Goal: Task Accomplishment & Management: Use online tool/utility

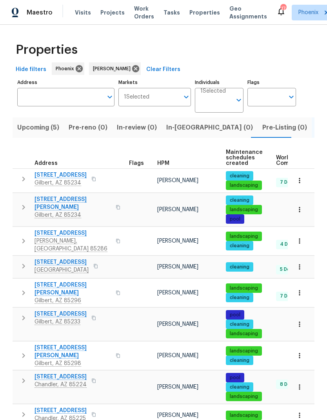
click at [225, 101] on input "Individuals" at bounding box center [216, 103] width 31 height 18
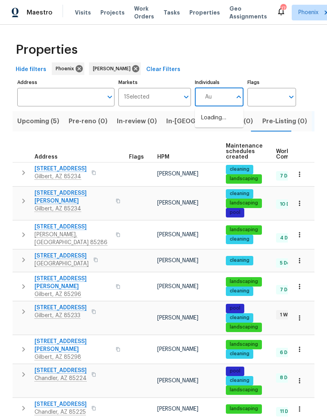
type input "A"
type input "m"
type input "[PERSON_NAME]"
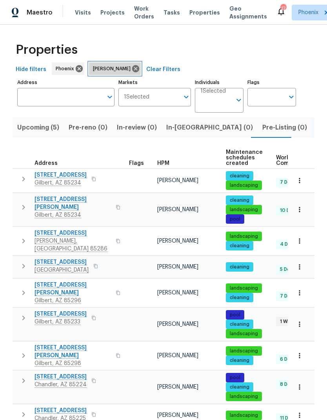
click at [132, 71] on icon at bounding box center [135, 68] width 7 height 7
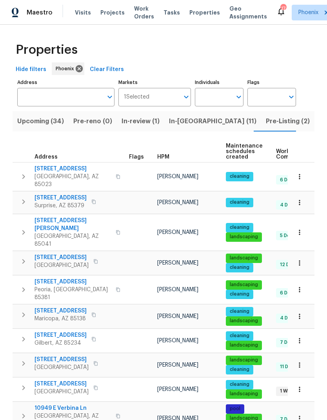
click at [222, 102] on input "Individuals" at bounding box center [213, 97] width 37 height 18
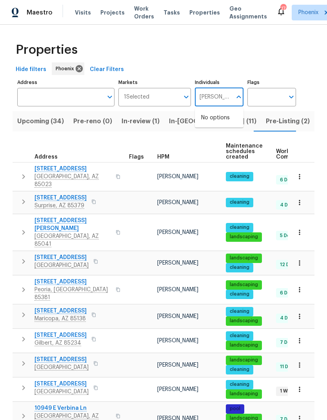
type input "[PERSON_NAME]"
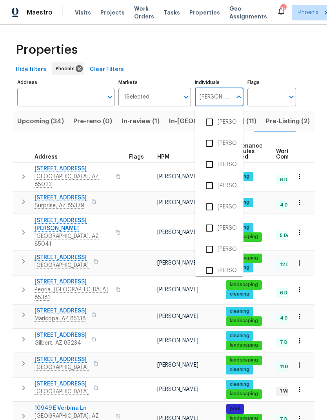
click at [211, 146] on input "checkbox" at bounding box center [209, 143] width 16 height 16
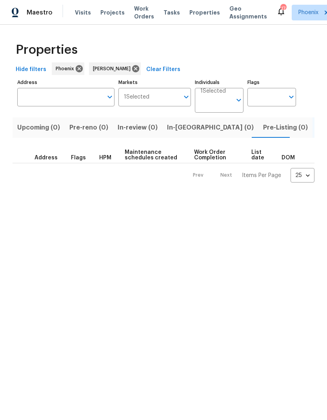
click at [221, 96] on input "Individuals" at bounding box center [216, 103] width 31 height 18
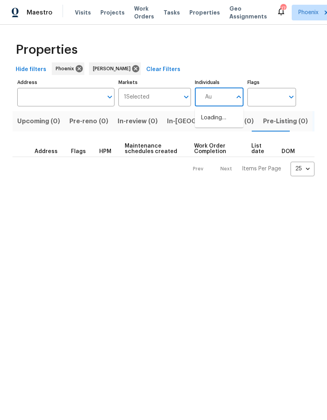
type input "A"
type input "[PERSON_NAME]"
click at [82, 12] on span "Visits" at bounding box center [83, 13] width 16 height 8
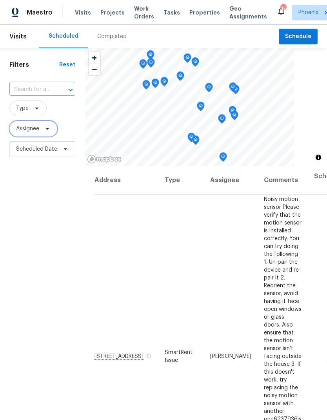
click at [35, 128] on span "Assignee" at bounding box center [27, 129] width 23 height 8
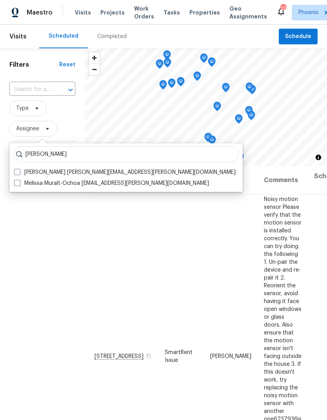
type input "[PERSON_NAME]"
click at [16, 184] on span at bounding box center [17, 183] width 6 height 6
click at [16, 184] on input "Melissa Muralt-Ochoa [EMAIL_ADDRESS][PERSON_NAME][DOMAIN_NAME]" at bounding box center [16, 181] width 5 height 5
checkbox input "true"
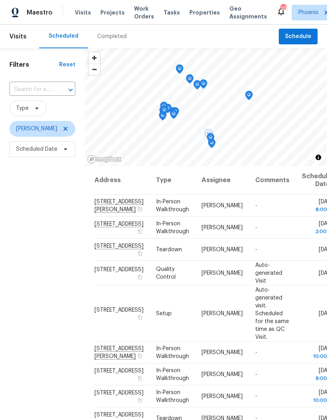
click at [0, 0] on icon at bounding box center [0, 0] width 0 height 0
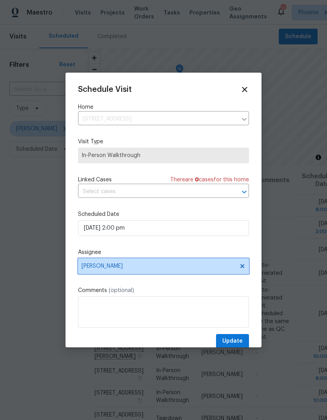
click at [204, 268] on span "[PERSON_NAME]" at bounding box center [159, 266] width 154 height 6
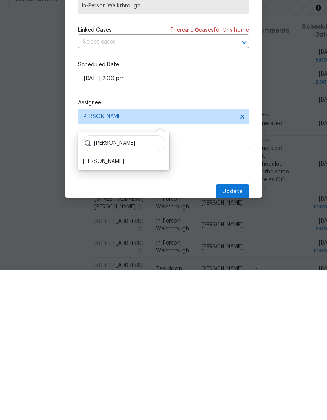
type input "[PERSON_NAME]"
click at [89, 307] on div "[PERSON_NAME]" at bounding box center [103, 311] width 41 height 8
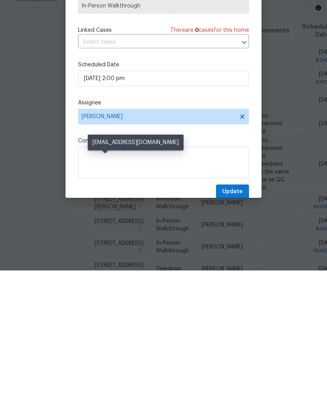
scroll to position [31, 0]
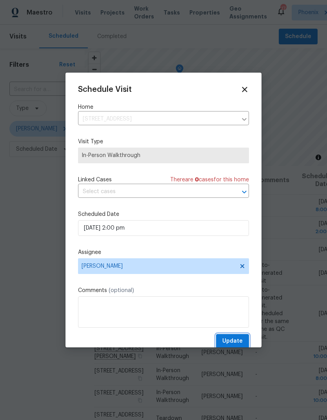
click at [237, 343] on span "Update" at bounding box center [232, 341] width 20 height 10
